Goal: Find specific page/section: Find specific page/section

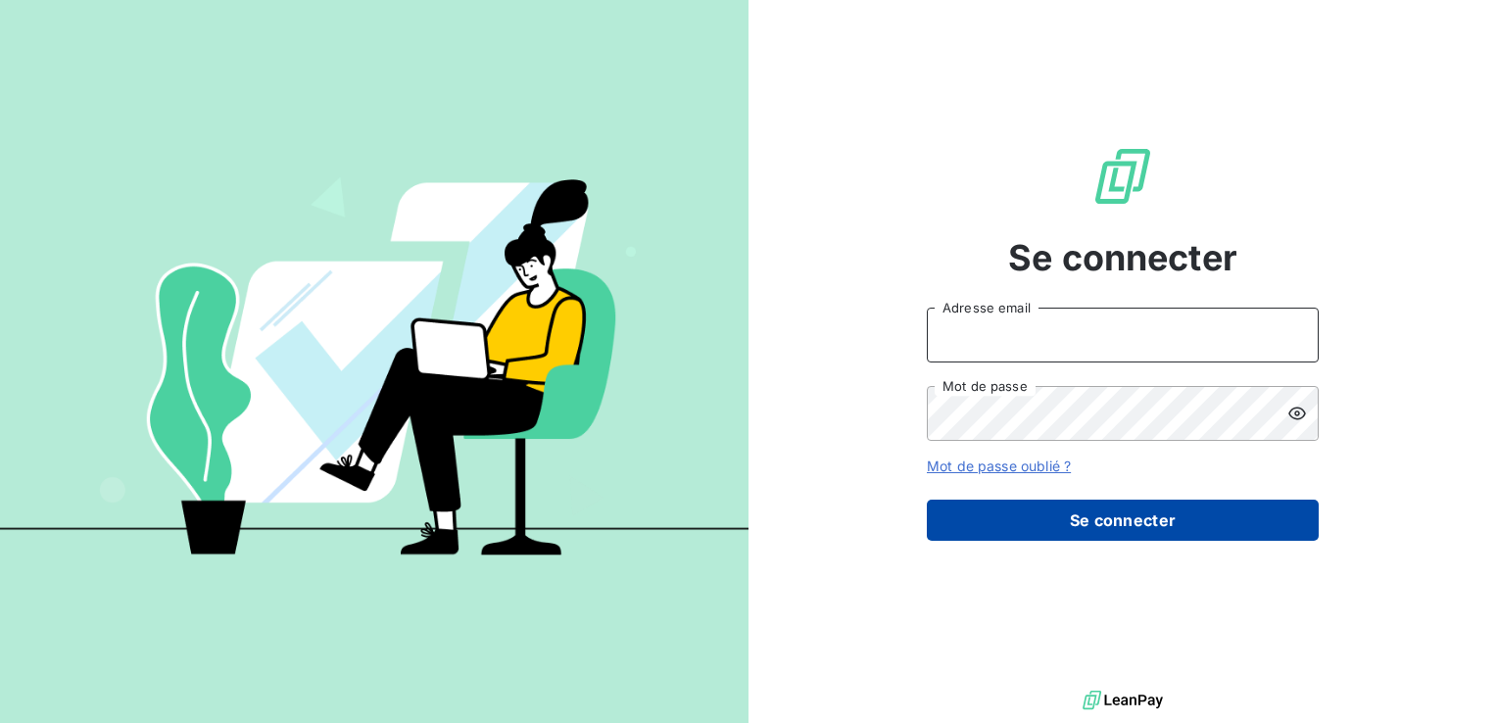
type input "[EMAIL_ADDRESS][DOMAIN_NAME]"
click at [1137, 515] on button "Se connecter" at bounding box center [1123, 520] width 392 height 41
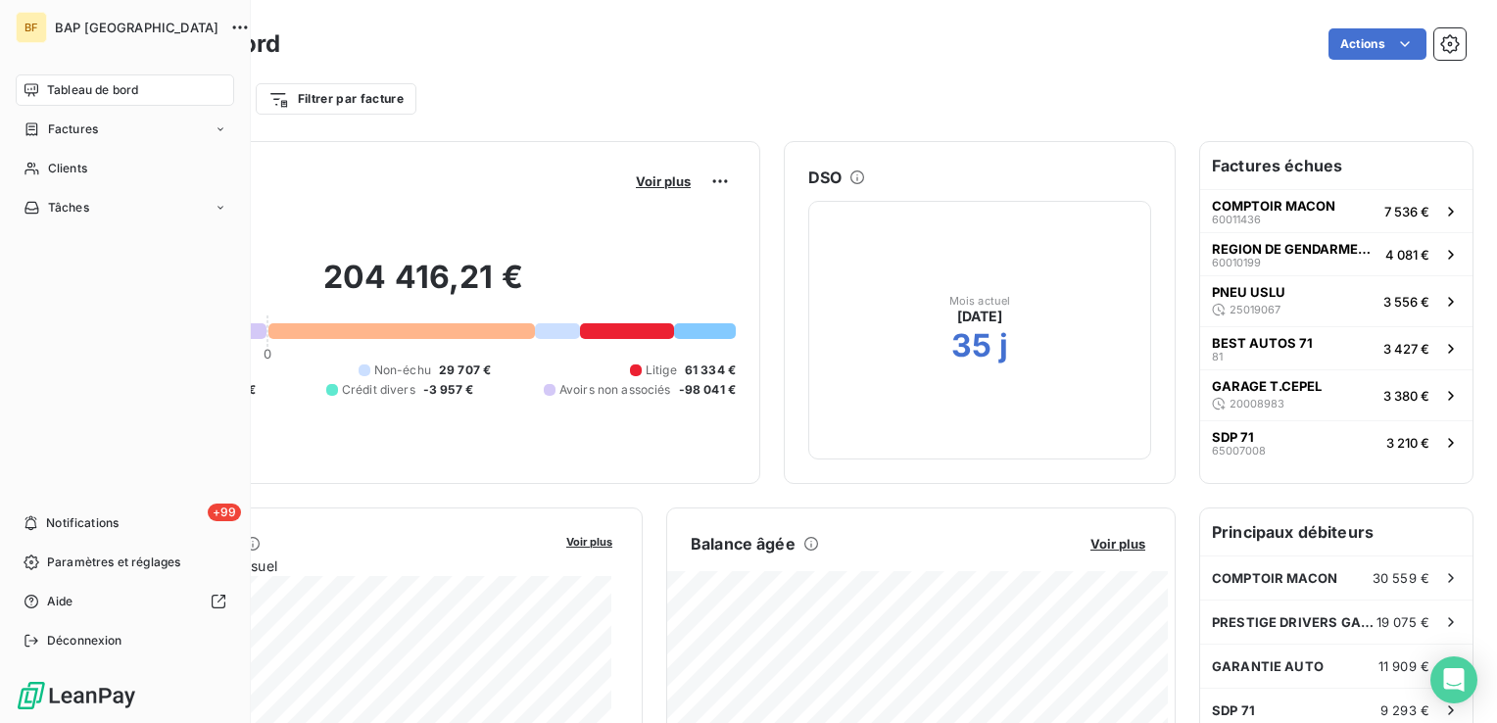
click at [65, 88] on span "Tableau de bord" at bounding box center [92, 90] width 91 height 18
click at [74, 160] on span "Clients" at bounding box center [67, 169] width 39 height 18
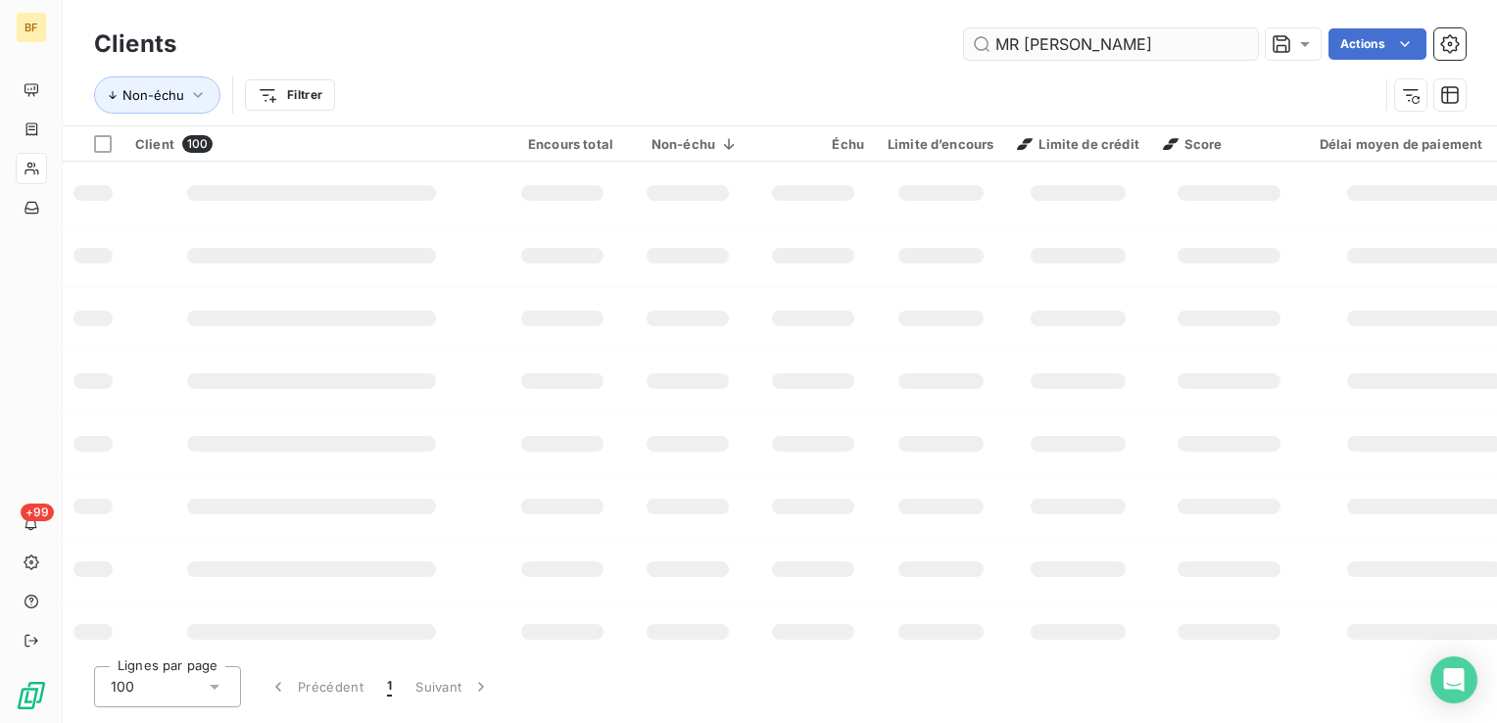
click at [1021, 41] on input "MR [PERSON_NAME]" at bounding box center [1111, 43] width 294 height 31
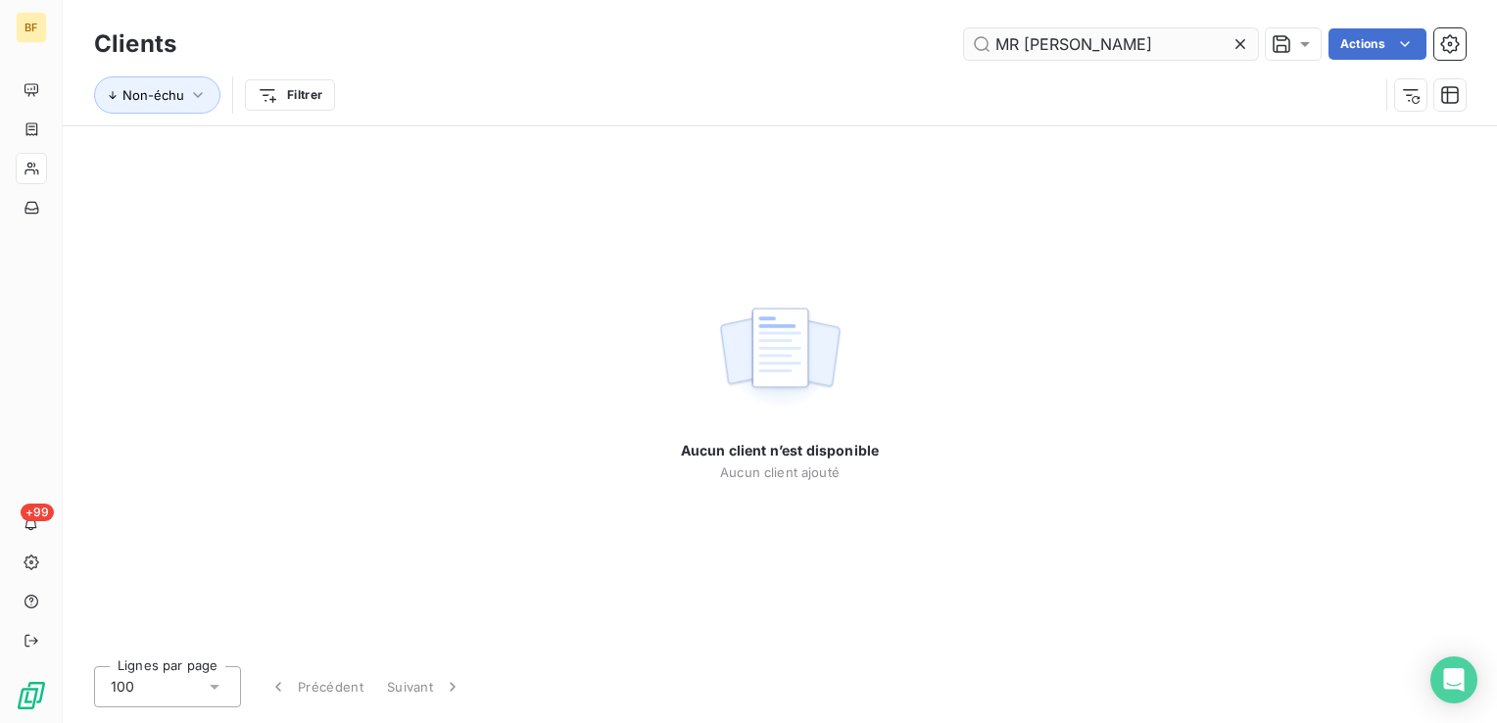
click at [1163, 34] on input "MR [PERSON_NAME]" at bounding box center [1111, 43] width 294 height 31
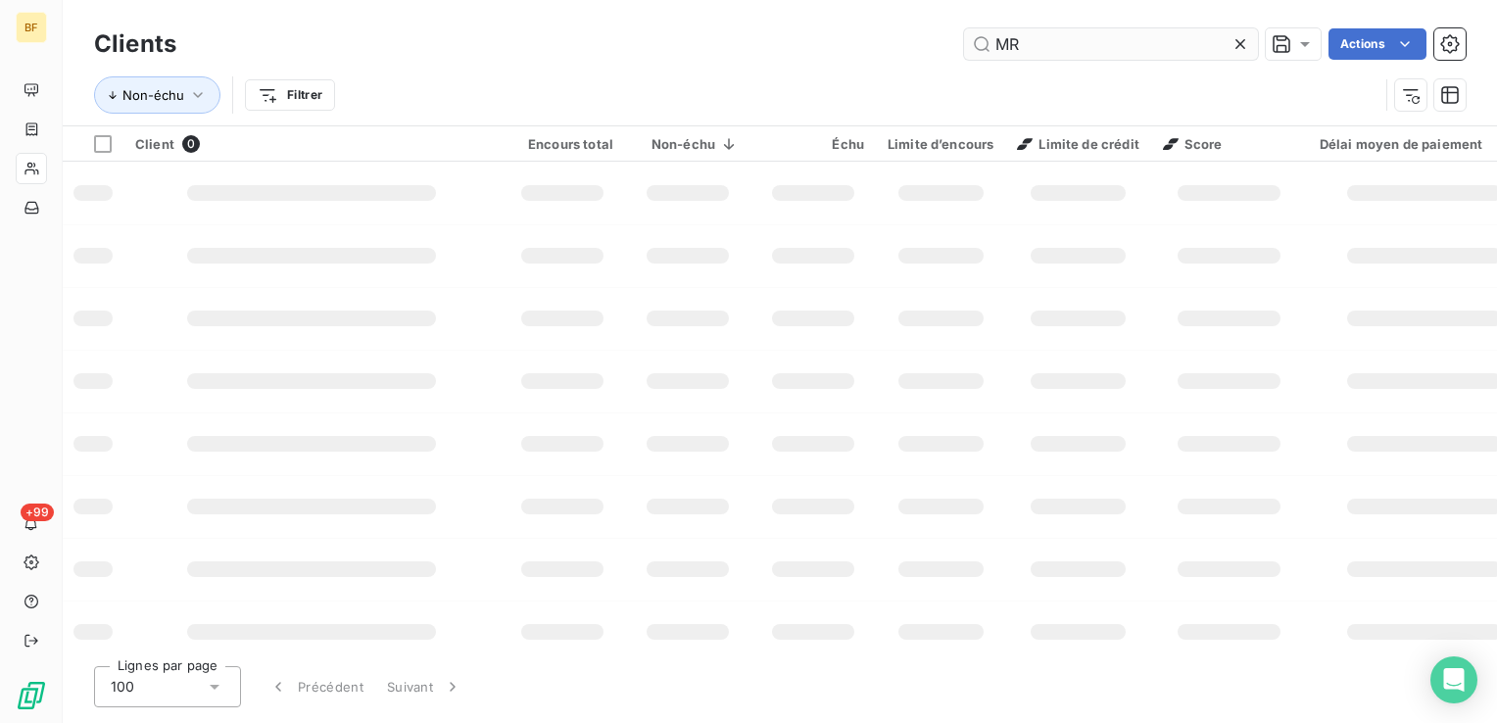
type input "M"
click at [1136, 41] on input "MR" at bounding box center [1111, 43] width 294 height 31
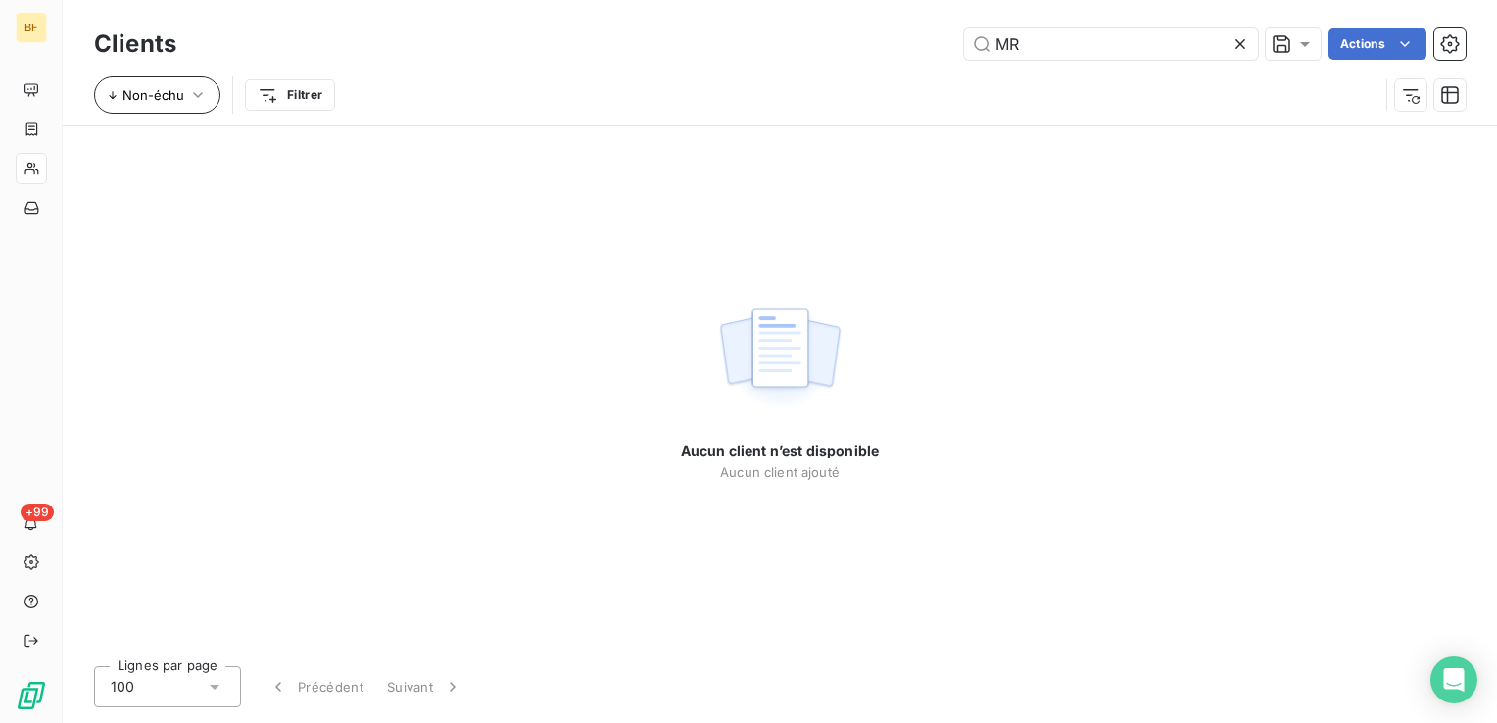
type input "MR"
click at [202, 95] on icon "button" at bounding box center [198, 95] width 20 height 20
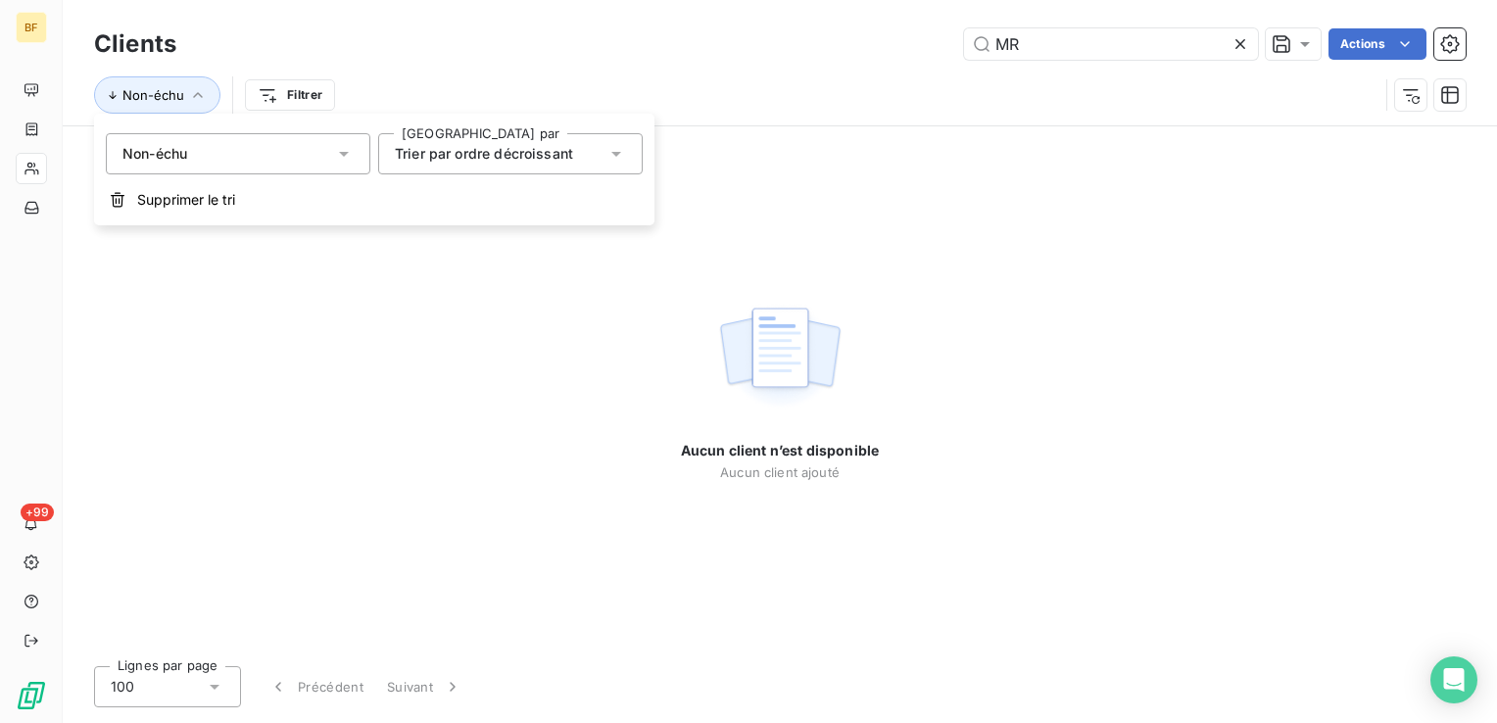
click at [319, 159] on div "Non-échu" at bounding box center [238, 153] width 265 height 41
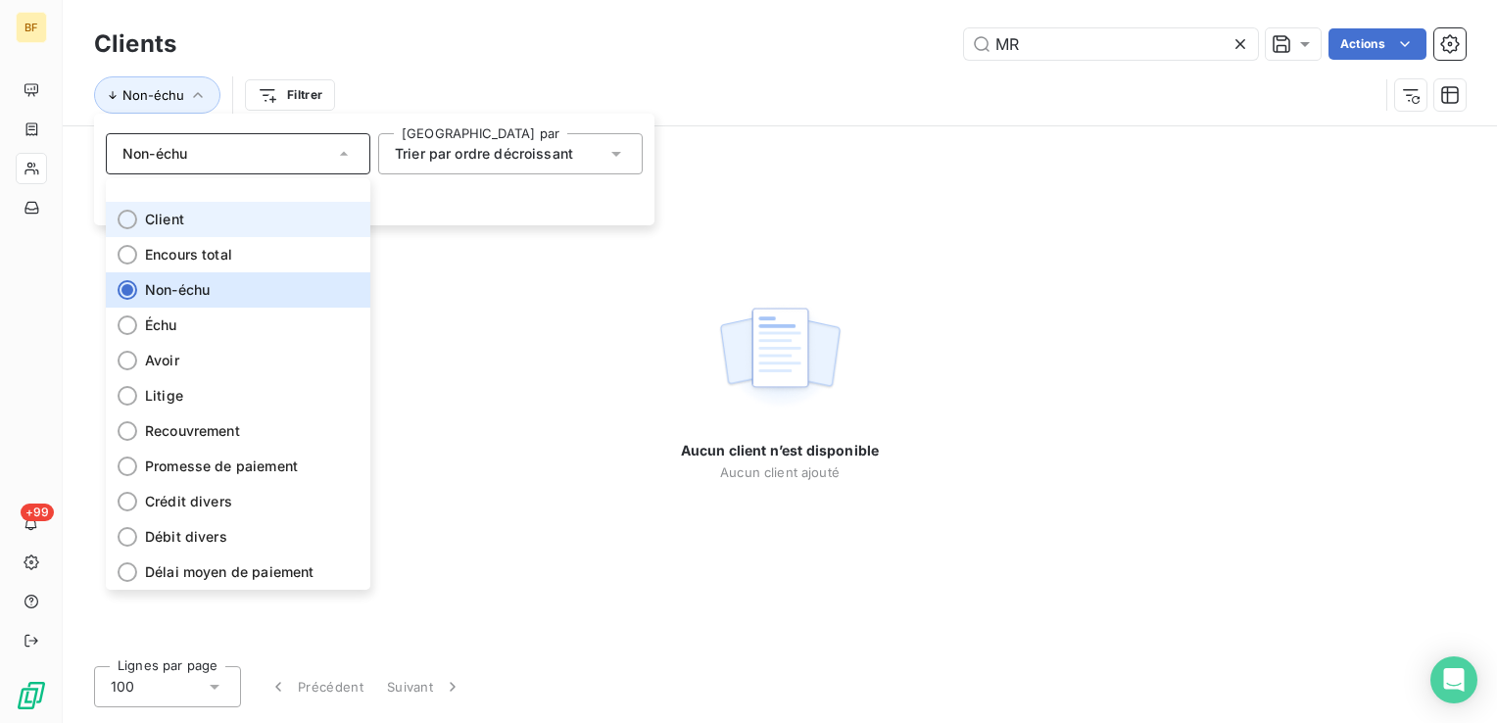
click at [233, 219] on li "Client" at bounding box center [238, 219] width 265 height 35
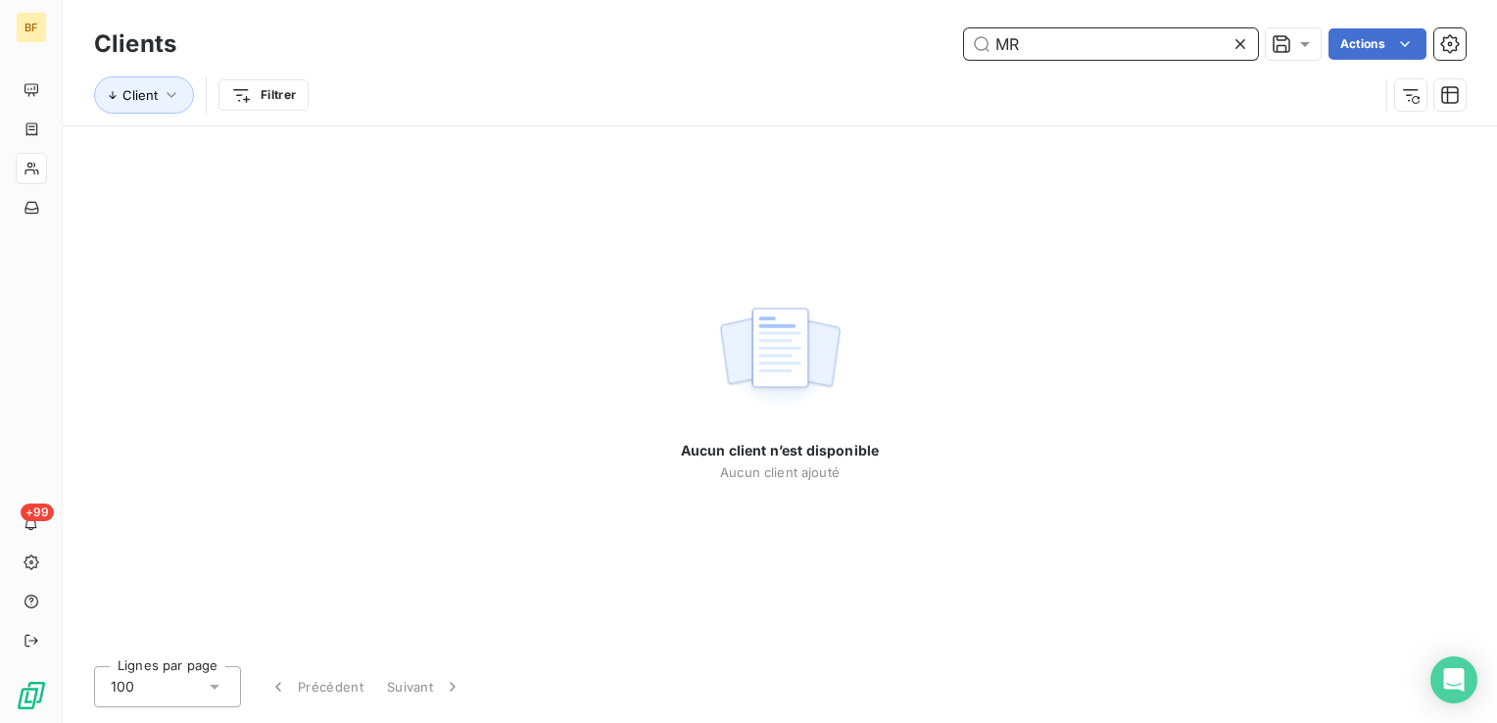
click at [1060, 54] on input "MR" at bounding box center [1111, 43] width 294 height 31
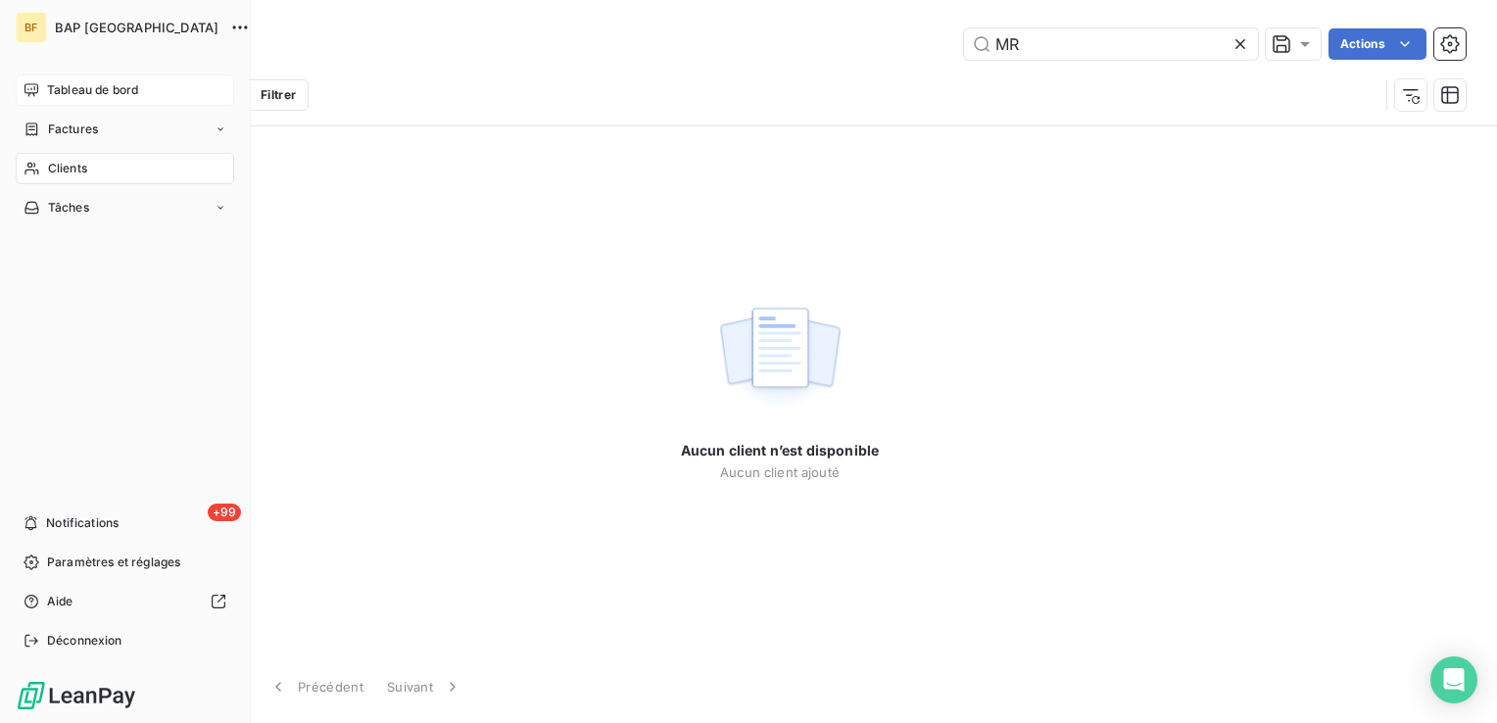
click at [30, 80] on div "Tableau de bord" at bounding box center [125, 89] width 218 height 31
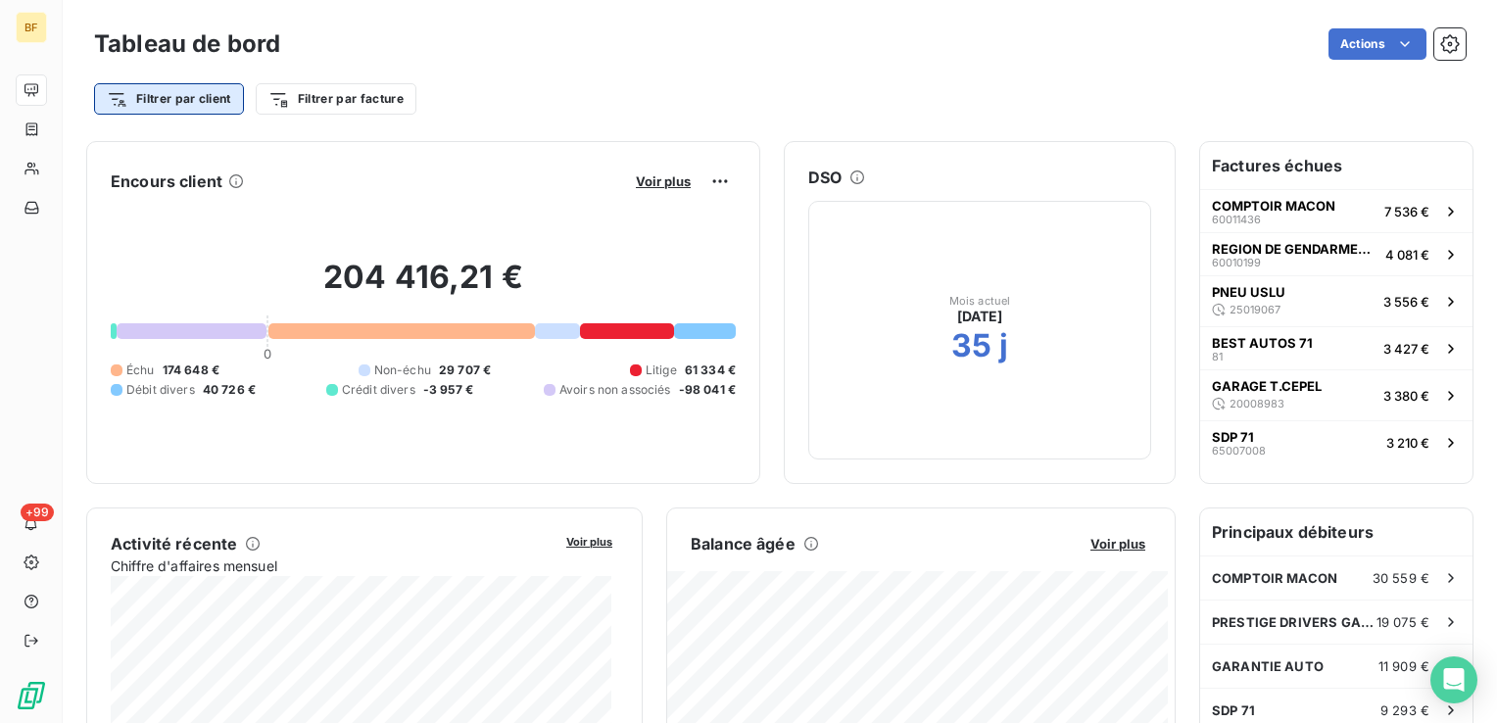
click at [174, 96] on html "BF +99 Tableau de bord Actions Filtrer par client Filtrer par facture Encours c…" at bounding box center [748, 361] width 1497 height 723
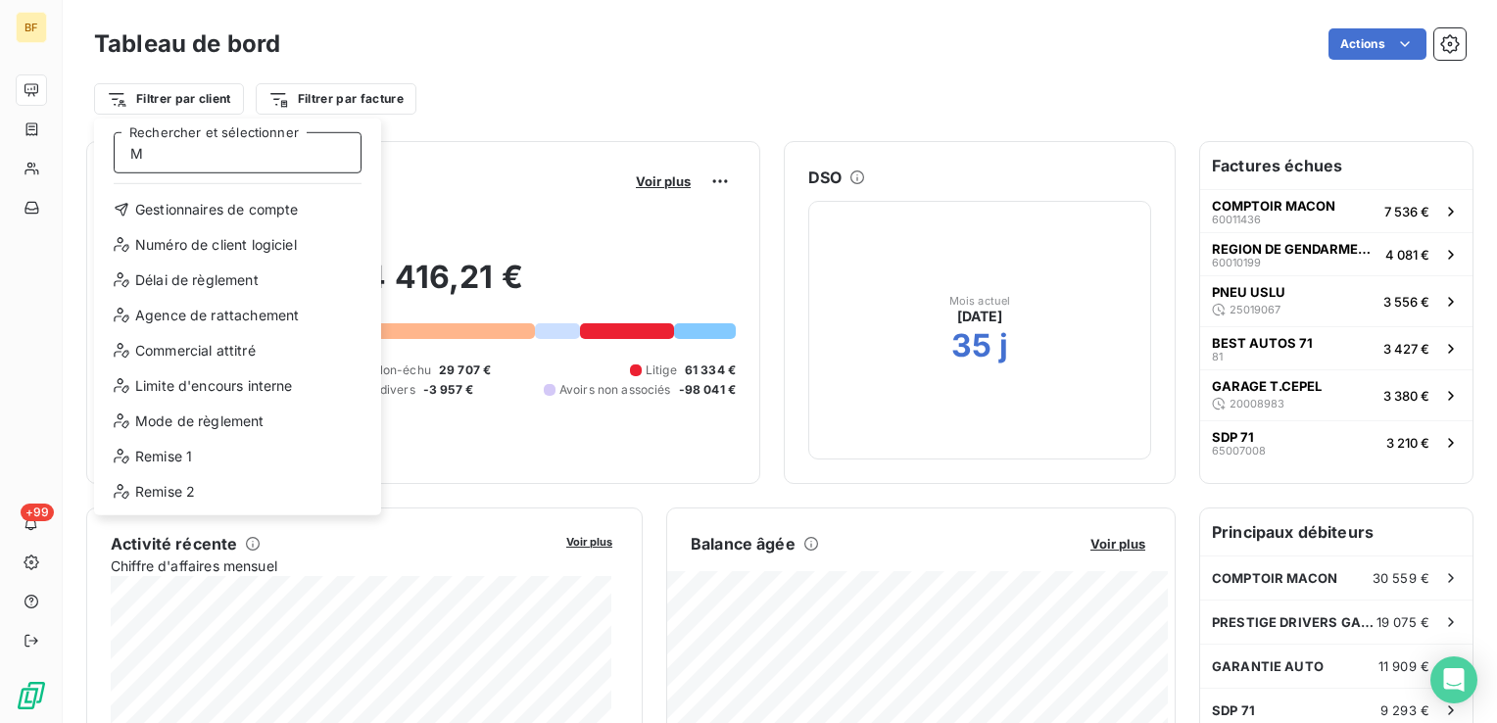
click at [194, 154] on input "M" at bounding box center [238, 152] width 248 height 41
type input "MR"
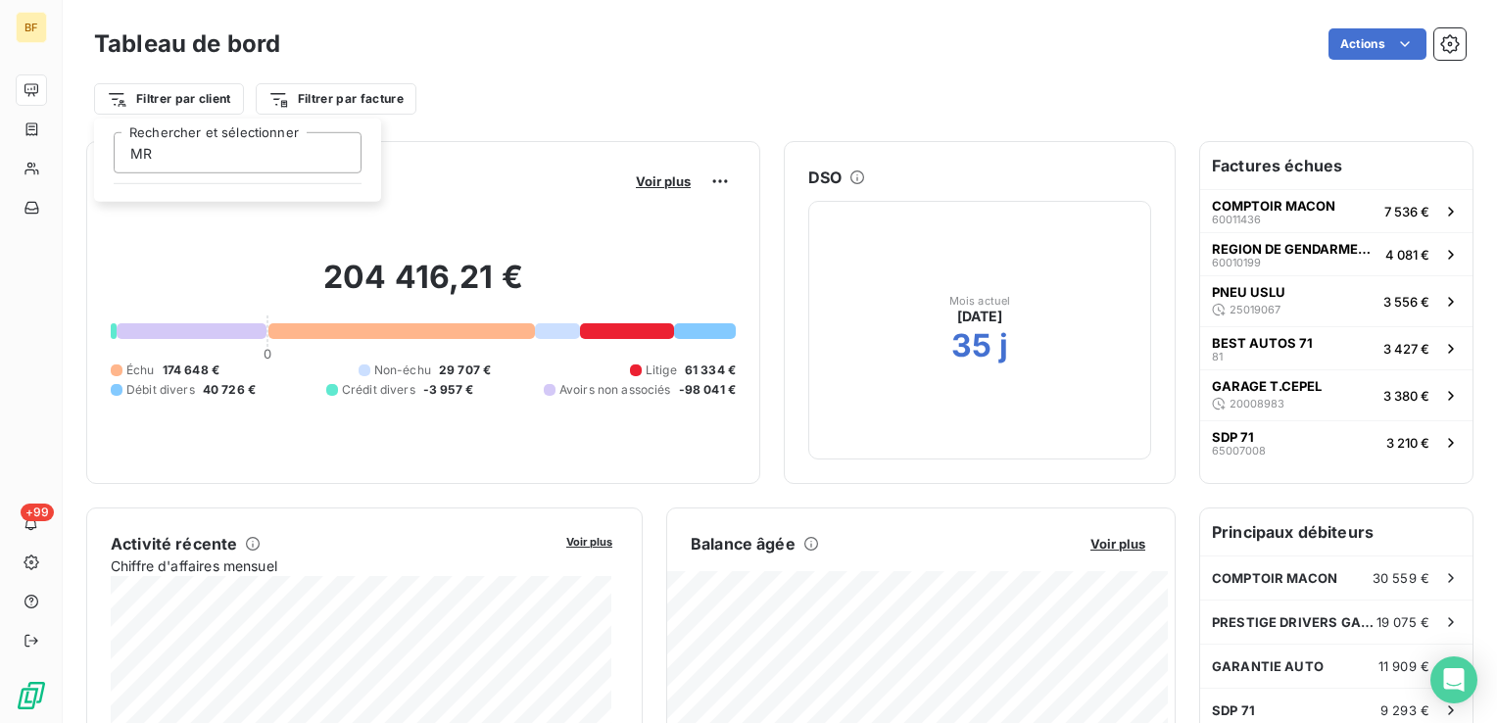
click at [30, 26] on html "BF +99 Tableau de bord Actions Filtrer par client MR [PERSON_NAME] et sélection…" at bounding box center [748, 361] width 1497 height 723
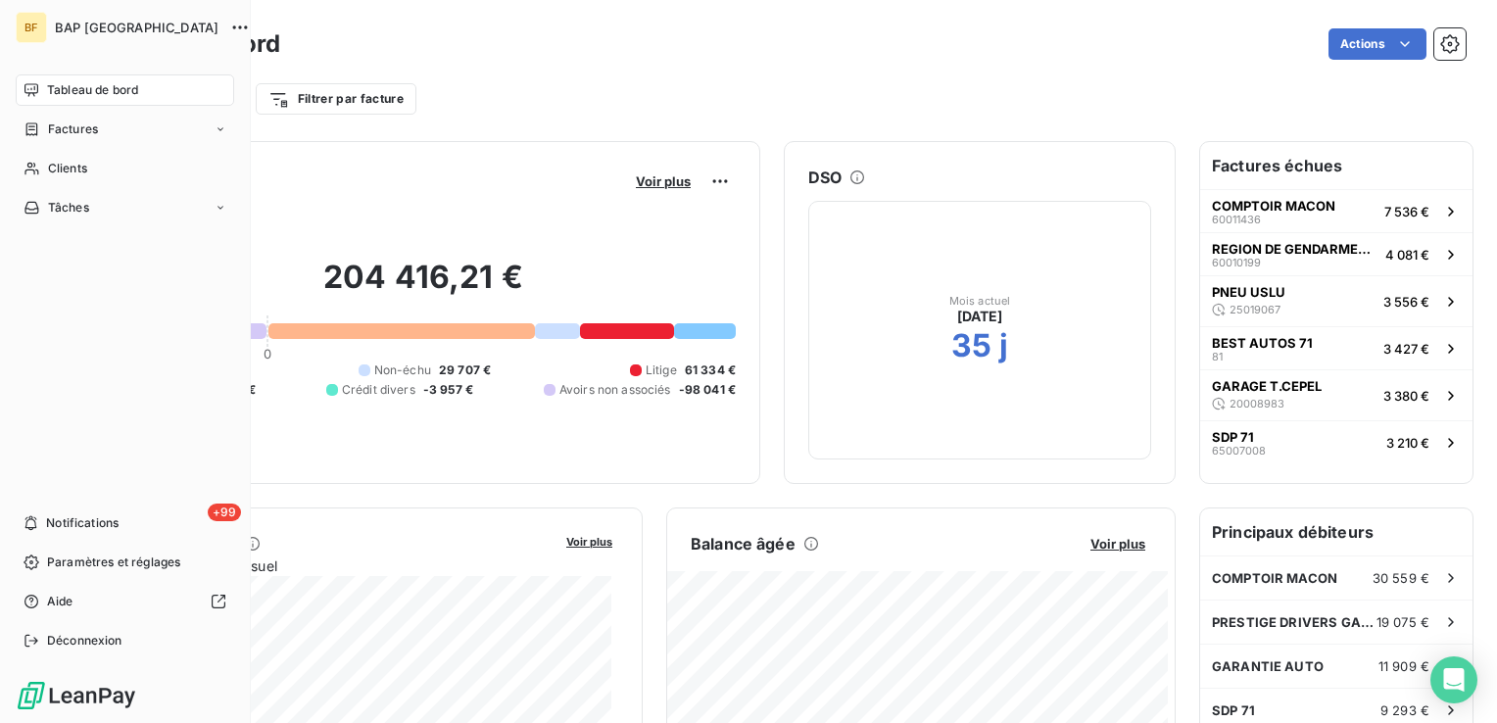
click at [68, 94] on span "Tableau de bord" at bounding box center [92, 90] width 91 height 18
